Goal: Transaction & Acquisition: Purchase product/service

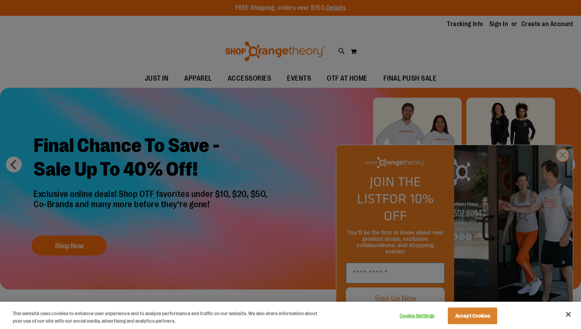
click at [560, 168] on div at bounding box center [290, 164] width 581 height 329
click at [574, 316] on button "Close" at bounding box center [568, 314] width 17 height 17
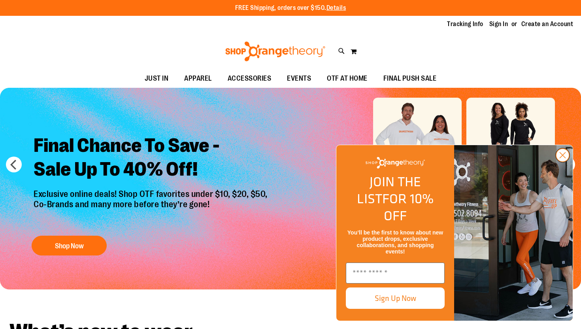
click at [560, 162] on circle "Close dialog" at bounding box center [563, 155] width 13 height 13
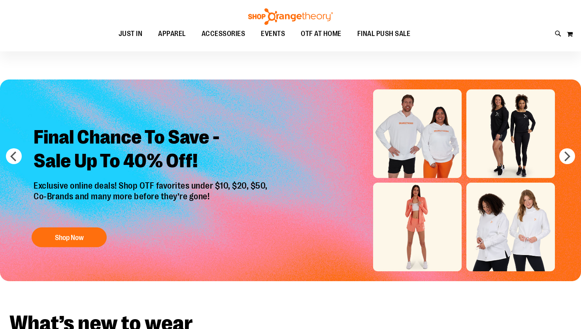
scroll to position [7, 0]
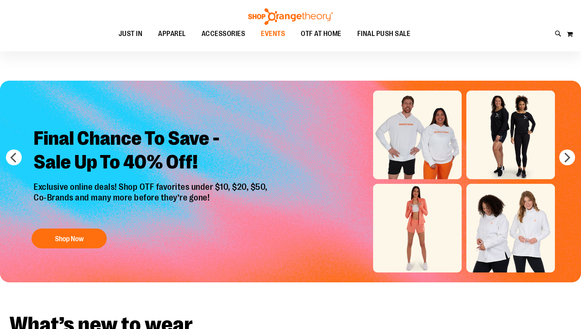
click at [273, 29] on span "EVENTS" at bounding box center [273, 34] width 24 height 18
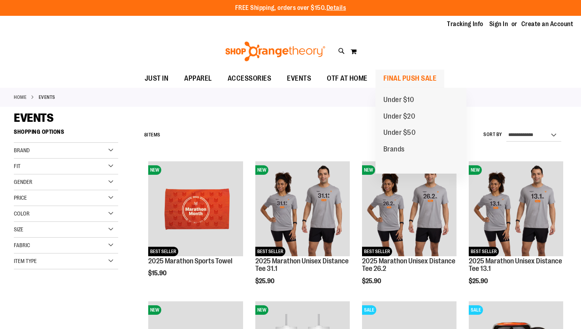
click at [419, 81] on span "FINAL PUSH SALE" at bounding box center [410, 79] width 53 height 18
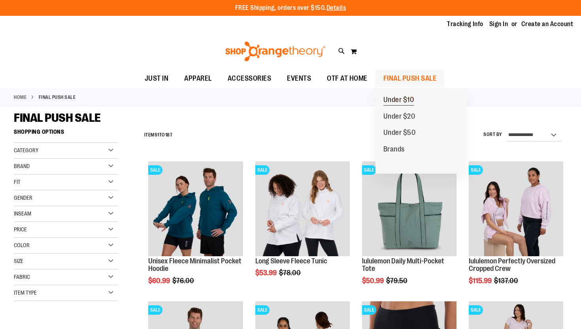
click at [411, 98] on span "Under $10" at bounding box center [399, 101] width 31 height 10
click at [397, 100] on span "Under $10" at bounding box center [399, 101] width 31 height 10
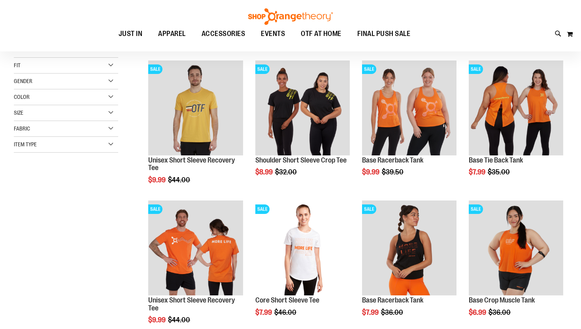
scroll to position [102, 0]
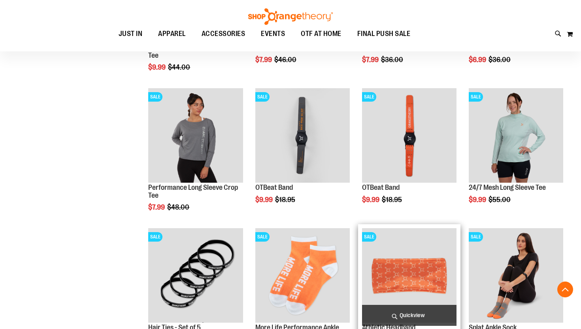
scroll to position [204, 0]
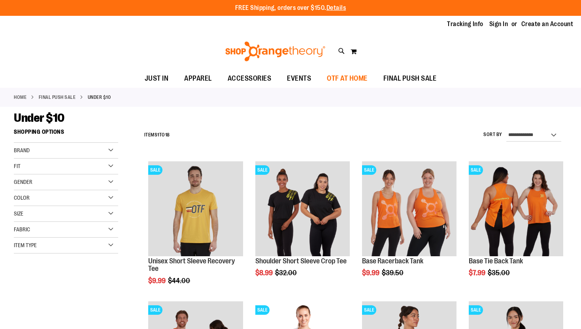
click at [350, 81] on span "OTF AT HOME" at bounding box center [347, 79] width 41 height 18
